Goal: Complete application form

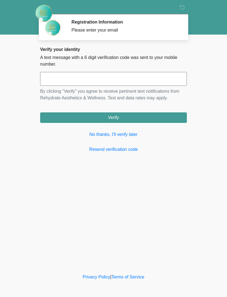
click at [114, 81] on input "text" at bounding box center [113, 79] width 146 height 14
type input "******"
click at [141, 116] on button "Verify" at bounding box center [113, 117] width 146 height 11
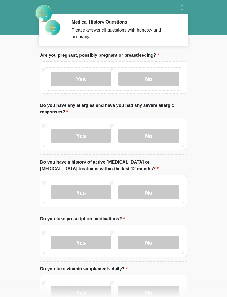
click at [151, 81] on label "No" at bounding box center [148, 79] width 61 height 14
click at [155, 133] on label "No" at bounding box center [148, 136] width 61 height 14
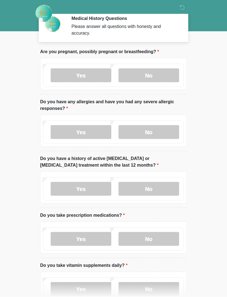
scroll to position [7, 0]
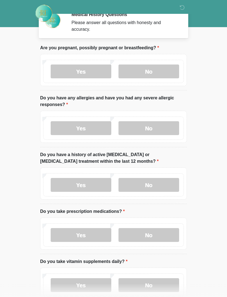
click at [153, 180] on label "No" at bounding box center [148, 185] width 61 height 14
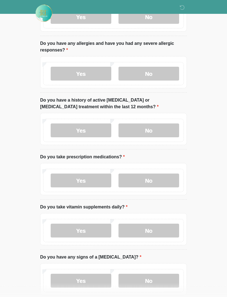
scroll to position [62, 0]
click at [82, 176] on label "Yes" at bounding box center [81, 180] width 61 height 14
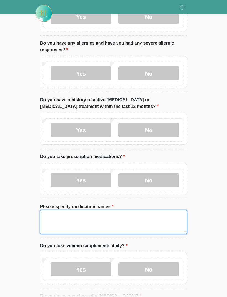
click at [72, 219] on textarea "Please specify medication names" at bounding box center [113, 222] width 146 height 24
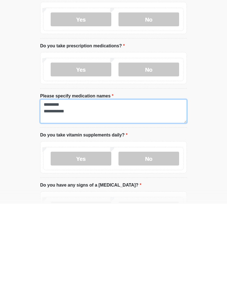
click at [83, 192] on textarea "**********" at bounding box center [113, 204] width 146 height 24
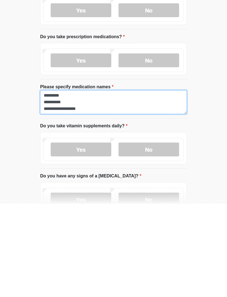
scroll to position [97, 0]
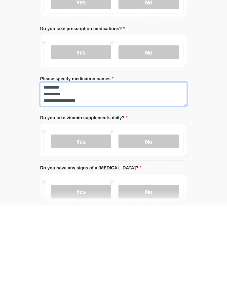
type textarea "**********"
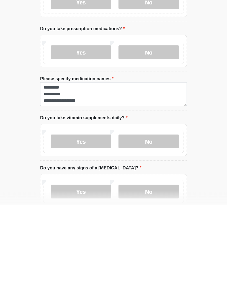
click at [89, 227] on label "Yes" at bounding box center [81, 234] width 61 height 14
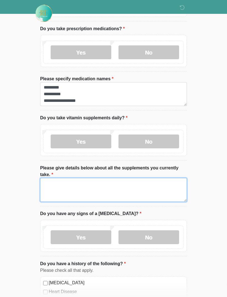
click at [125, 184] on textarea "Please give details below about all the supplements you currently take." at bounding box center [113, 190] width 146 height 24
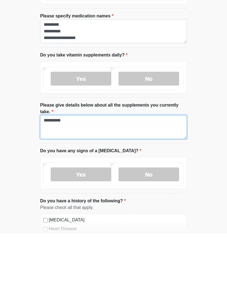
type textarea "**********"
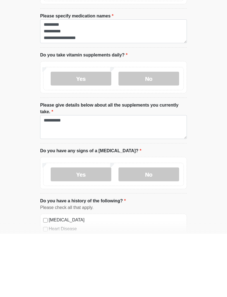
click at [163, 220] on div "Yes No" at bounding box center [113, 236] width 146 height 32
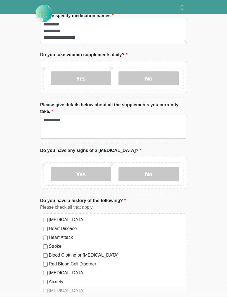
click at [164, 177] on label "No" at bounding box center [148, 174] width 61 height 14
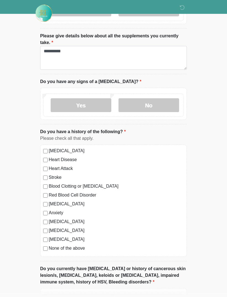
scroll to position [322, 0]
click at [77, 148] on label "High Blood Pressure" at bounding box center [116, 150] width 135 height 7
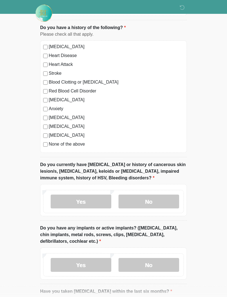
scroll to position [426, 0]
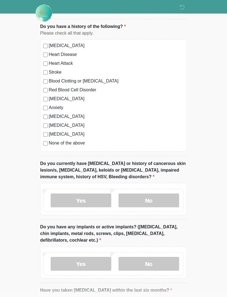
click at [52, 105] on label "Anxiety" at bounding box center [116, 107] width 135 height 7
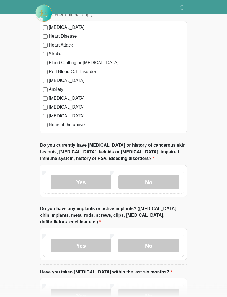
scroll to position [446, 0]
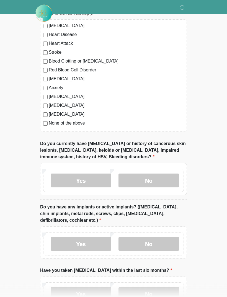
click at [142, 182] on label "No" at bounding box center [148, 181] width 61 height 14
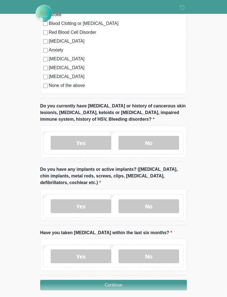
scroll to position [486, 0]
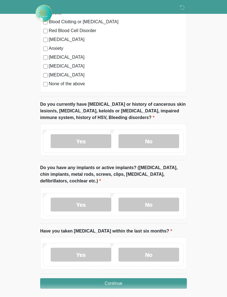
click at [137, 207] on label "No" at bounding box center [148, 204] width 61 height 14
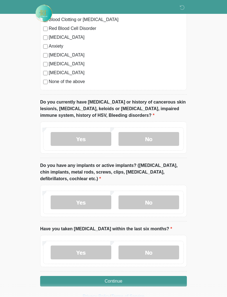
click at [155, 250] on label "No" at bounding box center [148, 252] width 61 height 14
click at [157, 276] on button "Continue" at bounding box center [113, 281] width 146 height 11
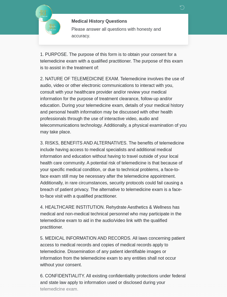
scroll to position [0, 0]
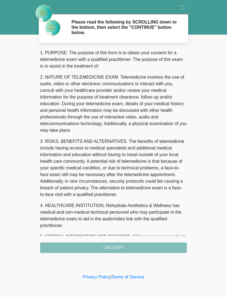
click at [158, 247] on div "1. PURPOSE. The purpose of this form is to obtain your consent for a telemedici…" at bounding box center [113, 150] width 146 height 203
click at [151, 242] on div "1. PURPOSE. The purpose of this form is to obtain your consent for a telemedici…" at bounding box center [113, 150] width 146 height 203
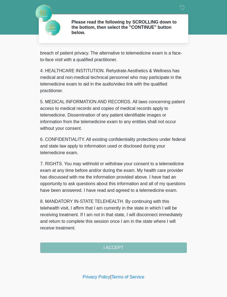
click at [110, 245] on div "1. PURPOSE. The purpose of this form is to obtain your consent for a telemedici…" at bounding box center [113, 150] width 146 height 203
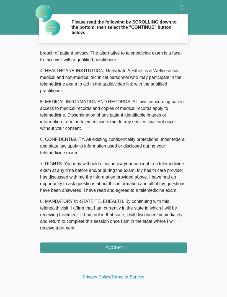
click at [109, 245] on button "I ACCEPT" at bounding box center [113, 247] width 146 height 11
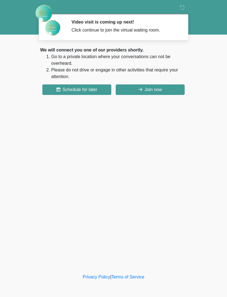
click at [157, 88] on button "Join now" at bounding box center [150, 89] width 69 height 11
